Goal: Entertainment & Leisure: Consume media (video, audio)

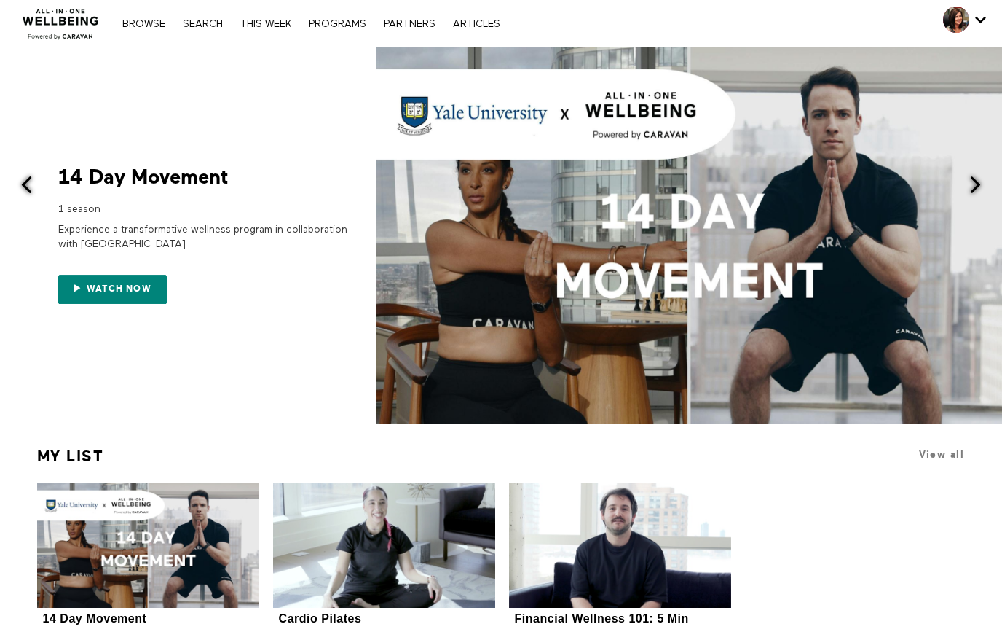
scroll to position [1, 0]
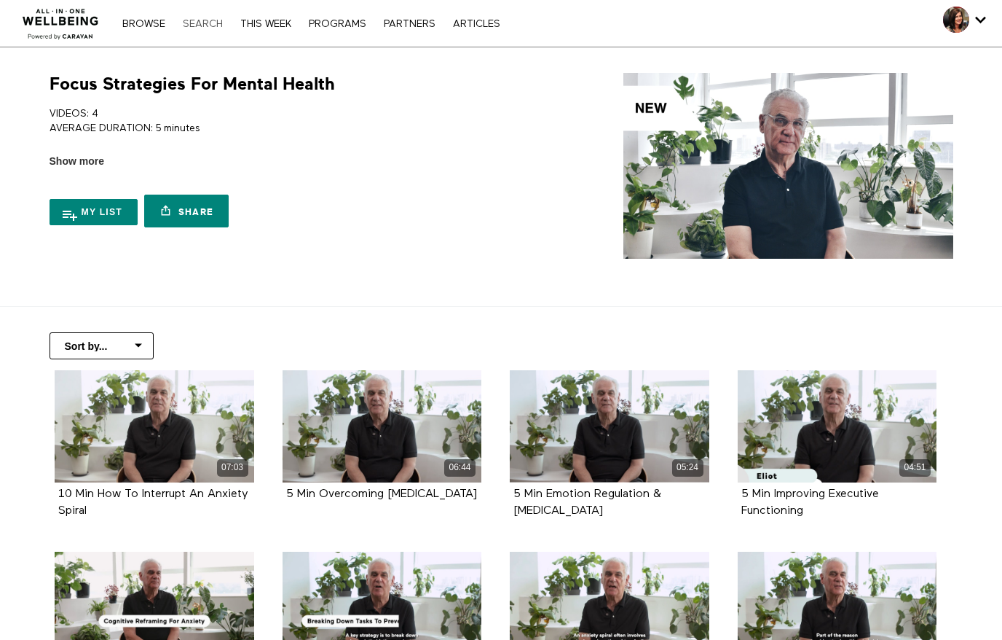
click at [206, 25] on link "Search" at bounding box center [203, 24] width 55 height 10
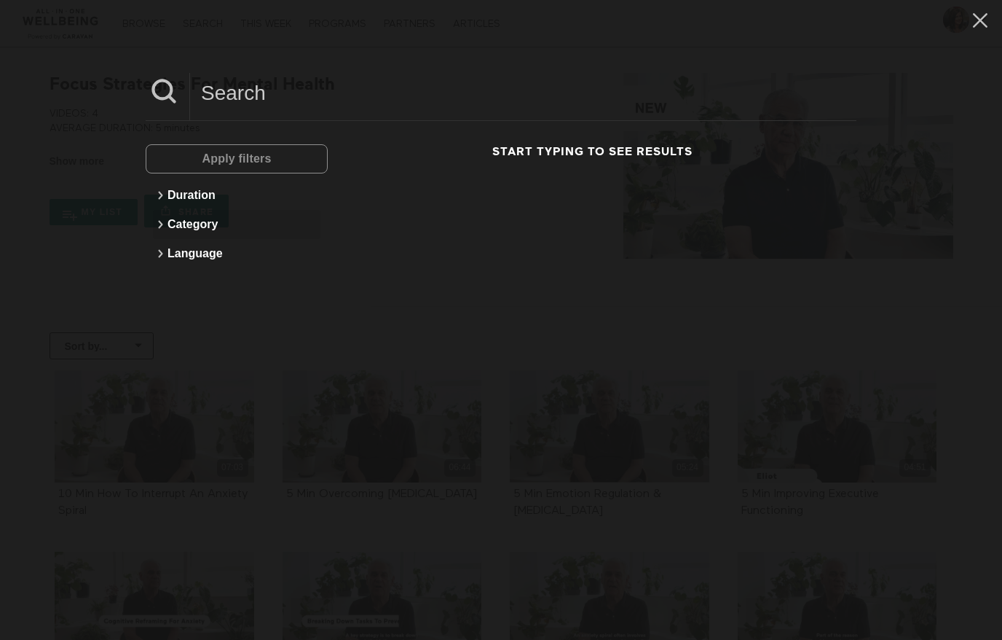
click at [164, 226] on icon at bounding box center [160, 224] width 17 height 17
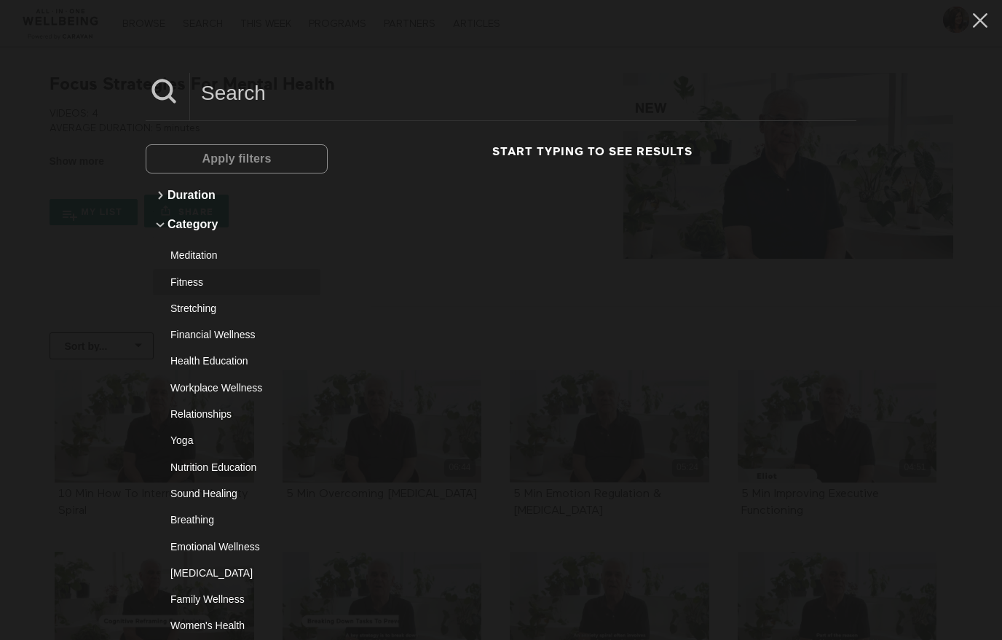
click at [197, 282] on div "Fitness" at bounding box center [231, 282] width 122 height 15
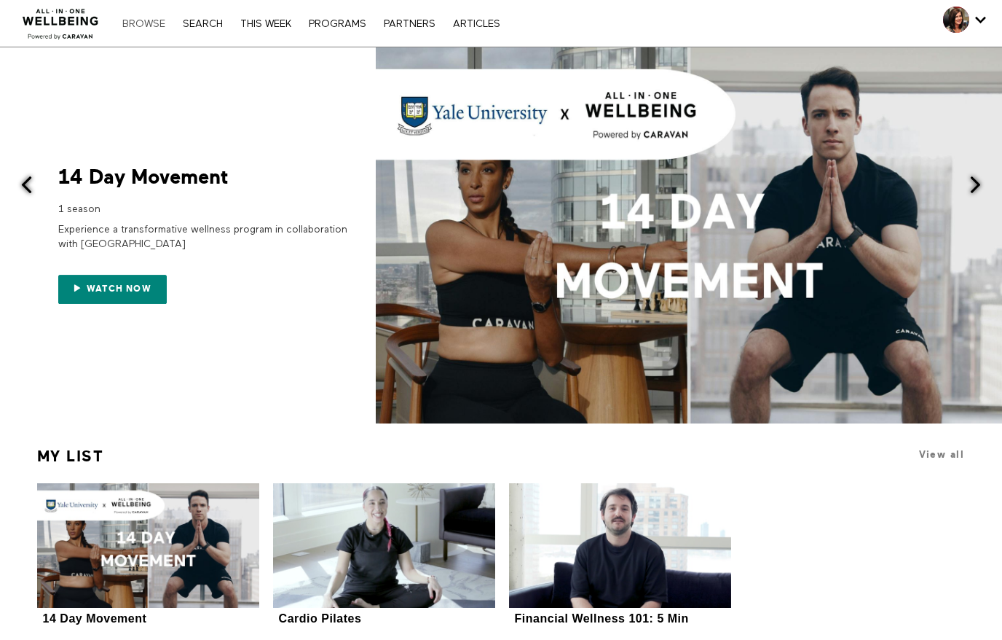
click at [140, 28] on link "Browse" at bounding box center [144, 24] width 58 height 10
click at [975, 185] on span at bounding box center [976, 185] width 18 height 18
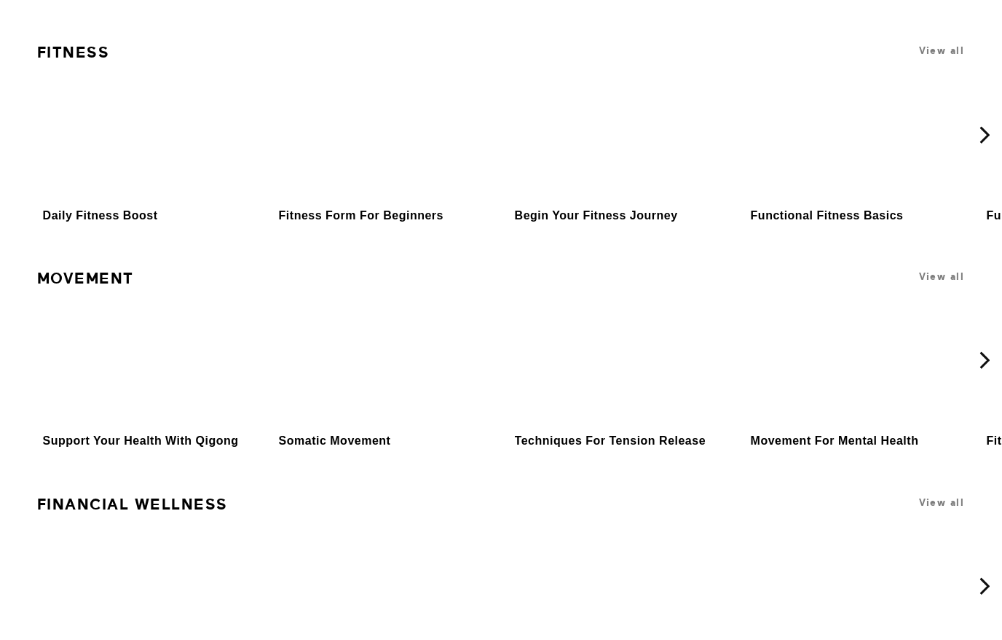
scroll to position [4619, 0]
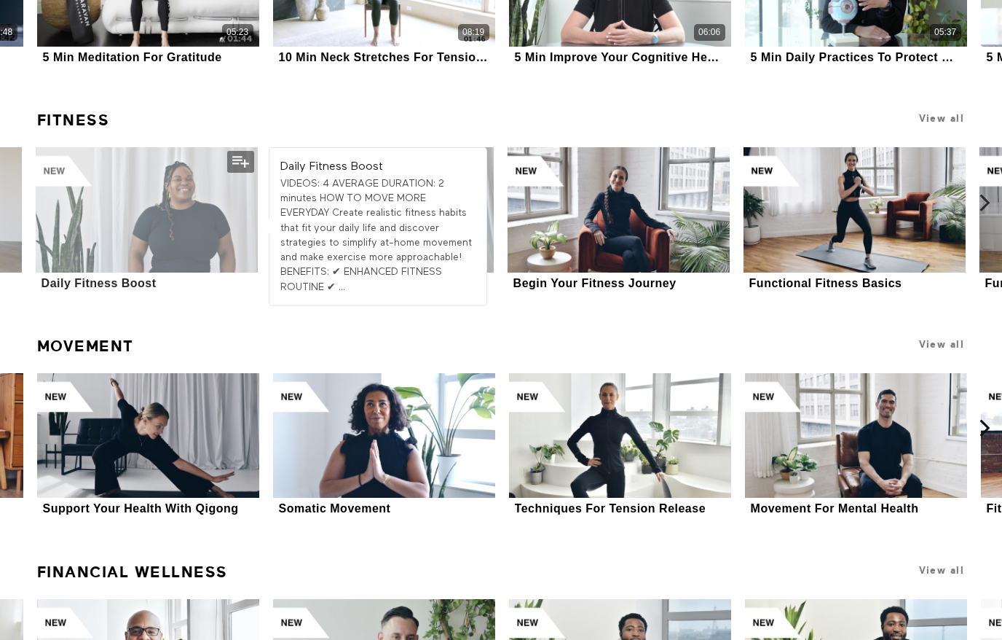
click at [146, 197] on div at bounding box center [147, 209] width 222 height 125
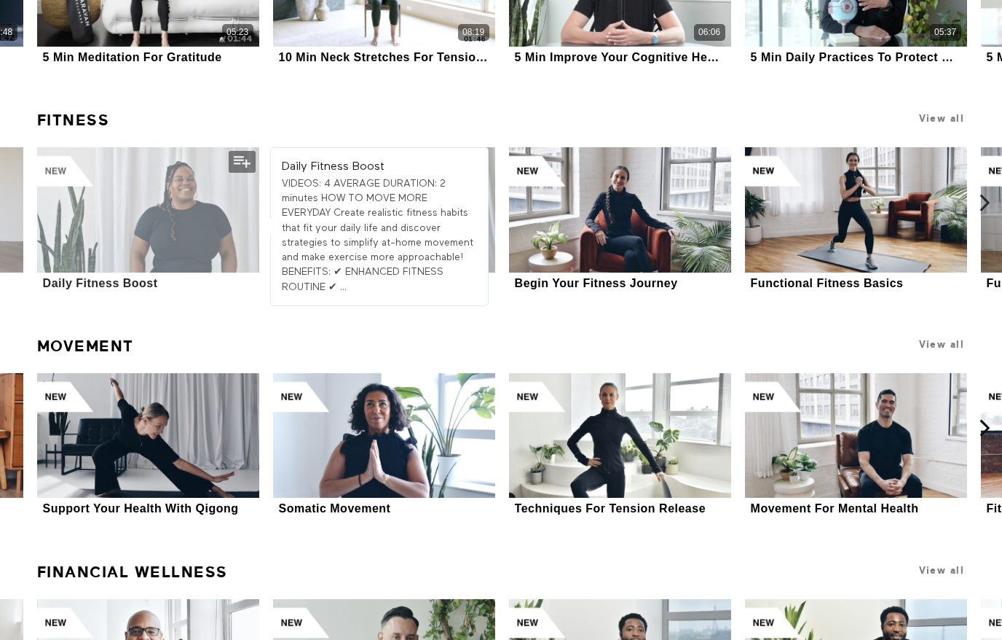
click at [68, 172] on div at bounding box center [148, 209] width 222 height 125
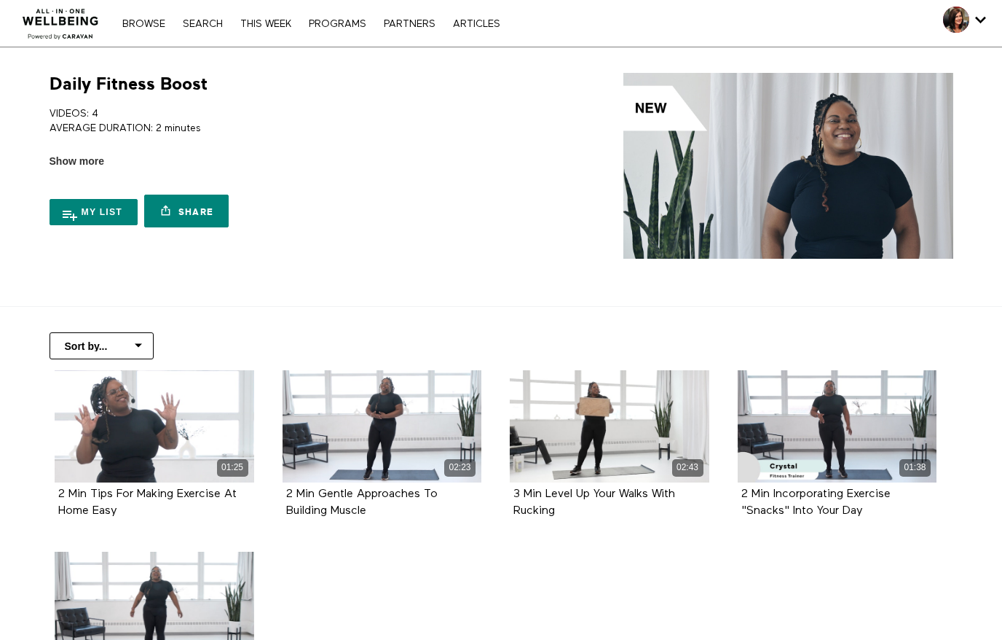
click at [154, 324] on div "Sort by... Alphabetical Release date" at bounding box center [501, 338] width 932 height 63
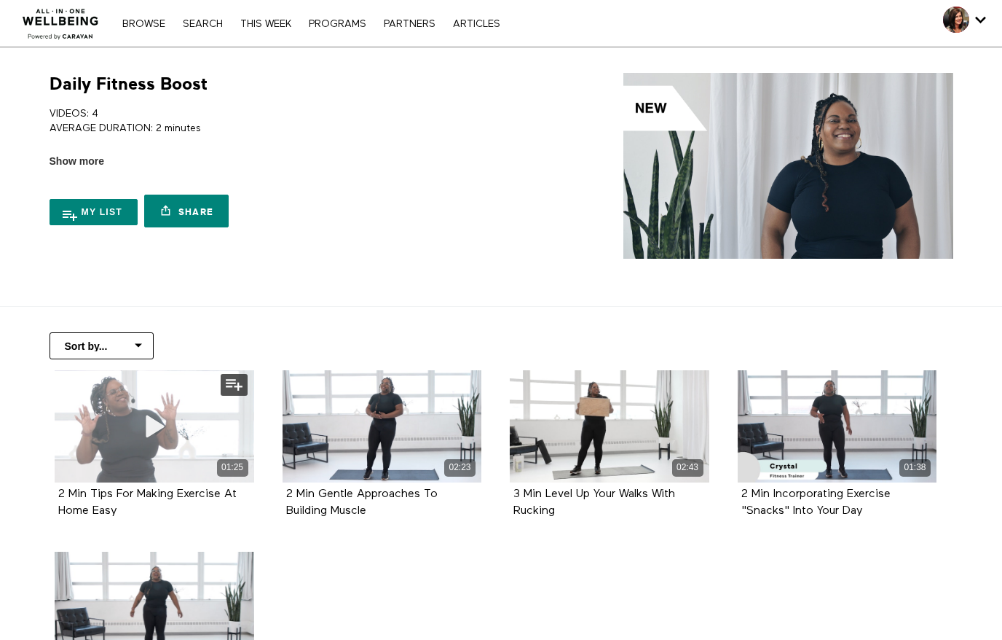
click at [159, 433] on icon at bounding box center [155, 425] width 44 height 25
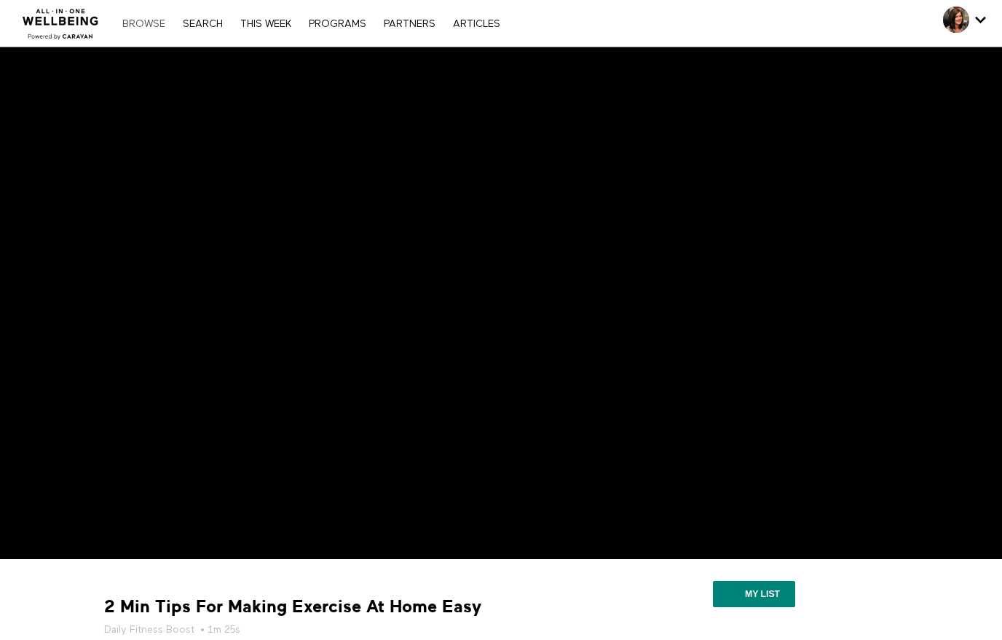
click at [153, 25] on link "Browse" at bounding box center [144, 24] width 58 height 10
click at [208, 27] on link "Search" at bounding box center [203, 24] width 55 height 10
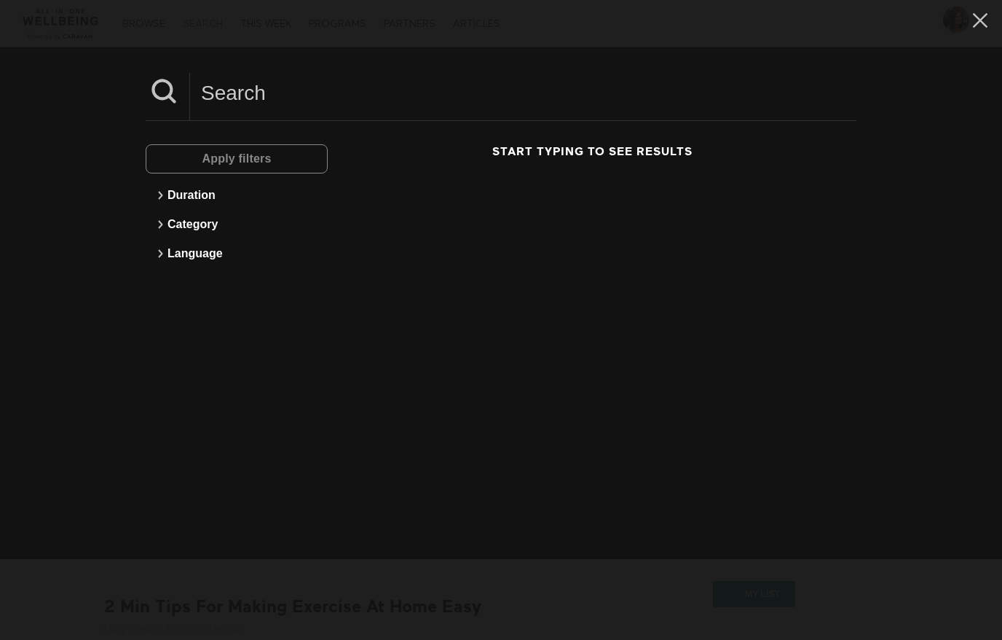
click at [198, 28] on link "Search" at bounding box center [203, 24] width 55 height 10
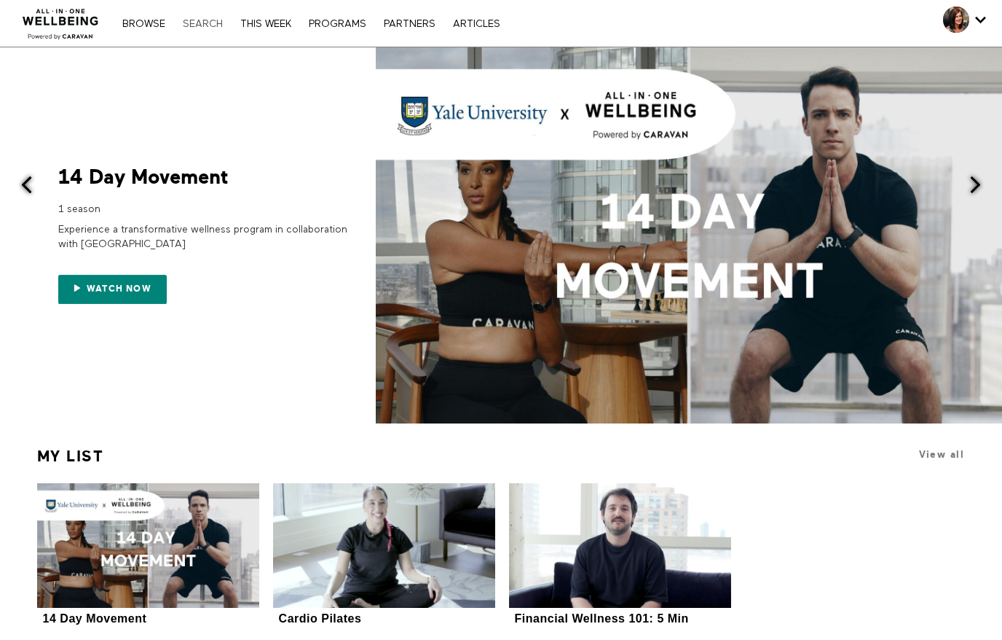
click at [212, 20] on link "Search" at bounding box center [203, 24] width 55 height 10
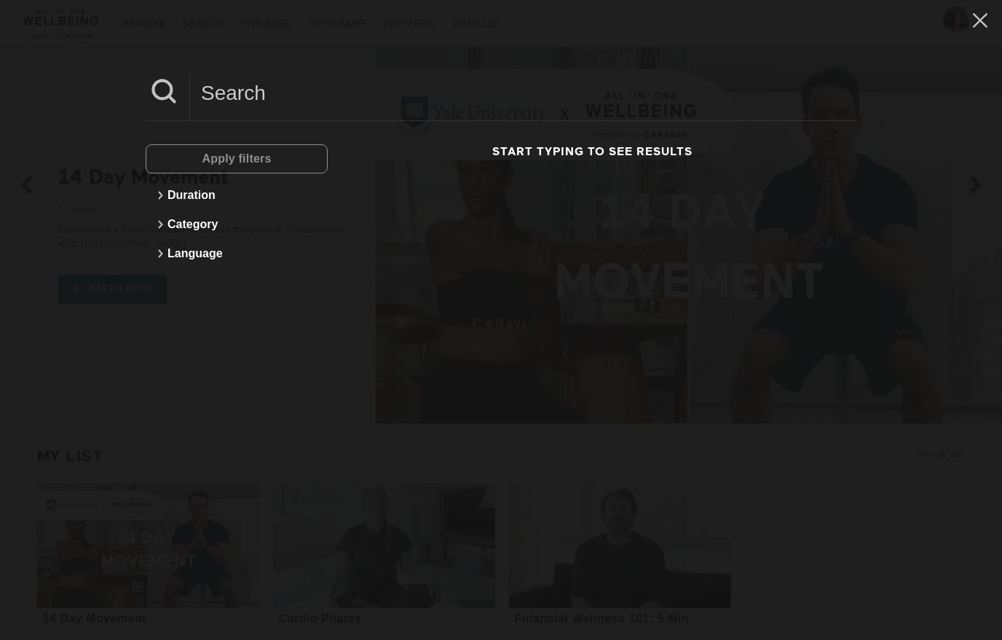
click at [524, 160] on div "Start typing to see results" at bounding box center [592, 217] width 529 height 146
click at [532, 168] on div "Start typing to see results" at bounding box center [592, 217] width 529 height 146
click at [599, 168] on div "Start typing to see results" at bounding box center [592, 217] width 529 height 146
click at [201, 200] on button "Duration" at bounding box center [237, 195] width 168 height 29
click at [225, 293] on button "30 to 60 minutes" at bounding box center [237, 305] width 168 height 26
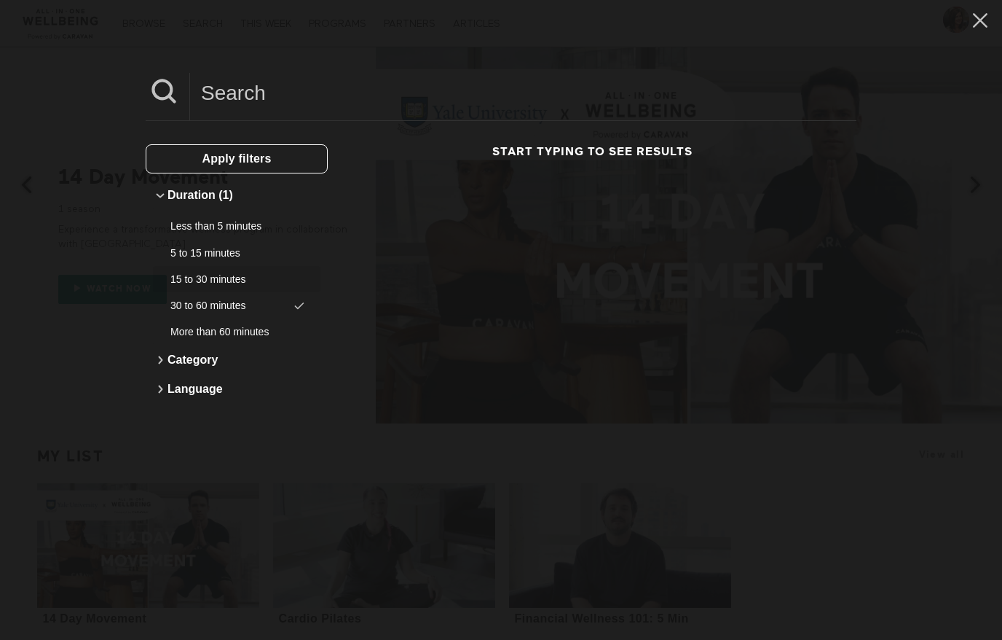
click at [238, 278] on div "15 to 30 minutes" at bounding box center [231, 279] width 122 height 15
click at [296, 311] on icon at bounding box center [299, 306] width 14 height 14
click at [282, 162] on button "Apply filters" at bounding box center [237, 158] width 182 height 29
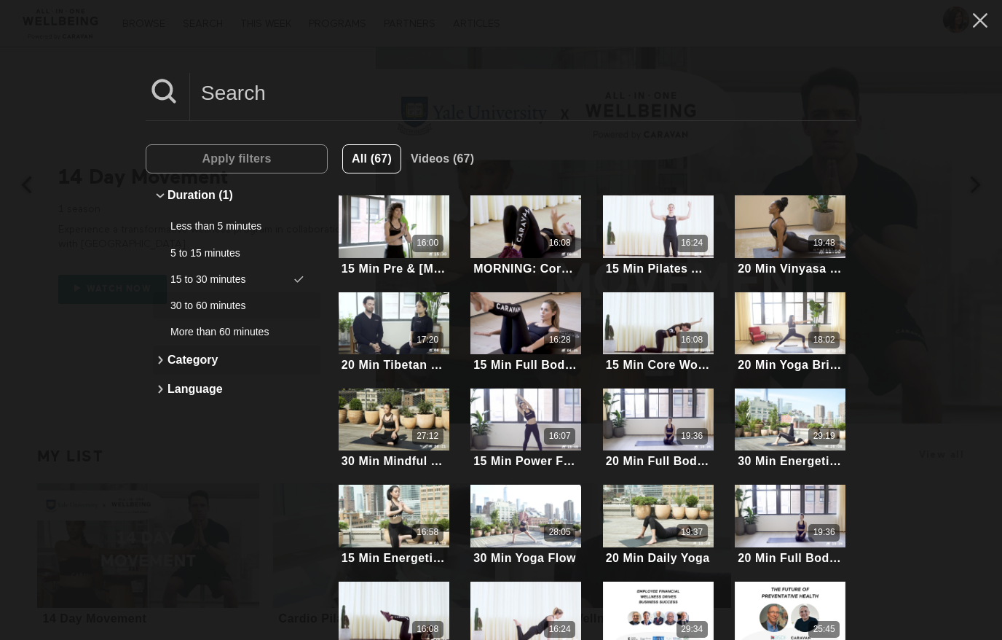
click at [178, 366] on button "Category" at bounding box center [237, 359] width 168 height 29
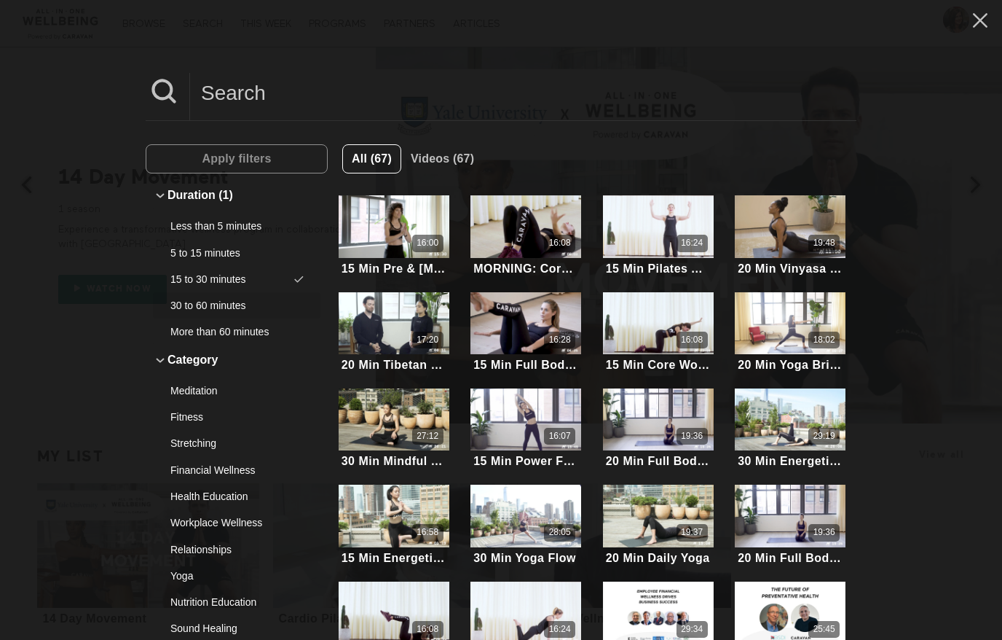
click at [216, 96] on input at bounding box center [523, 93] width 666 height 40
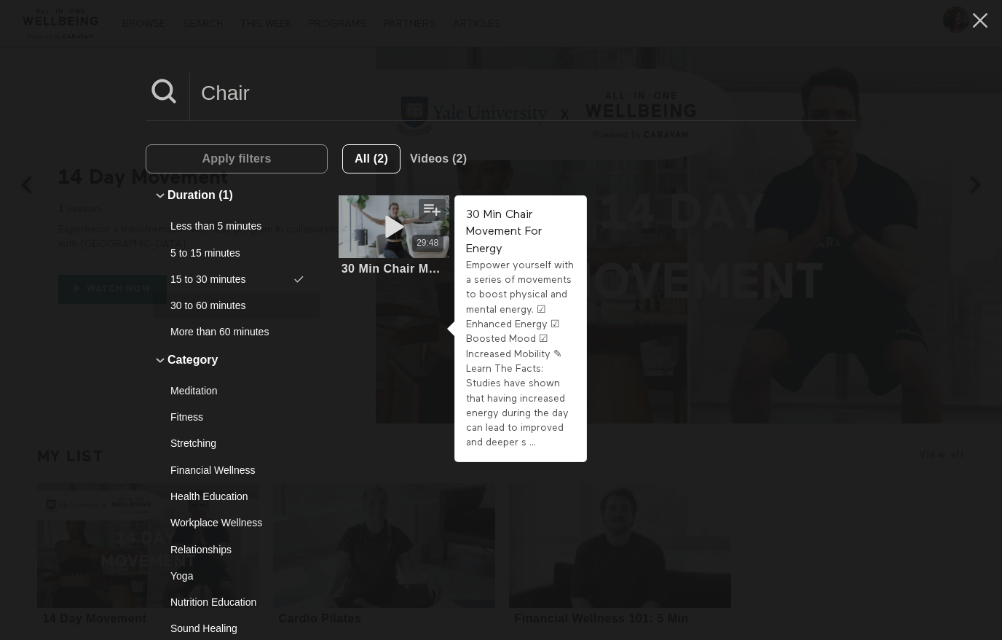
type input "Chair"
click at [408, 230] on icon at bounding box center [394, 225] width 44 height 25
